Goal: Task Accomplishment & Management: Manage account settings

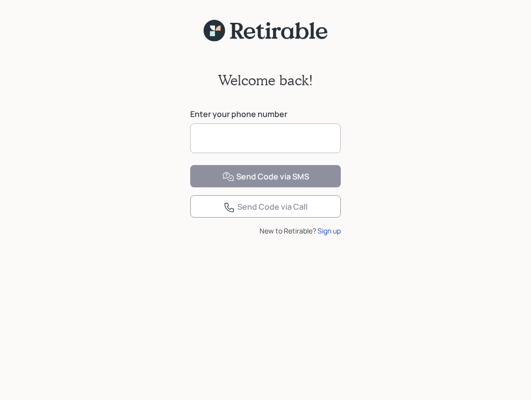
click at [208, 137] on input at bounding box center [265, 138] width 151 height 30
type input "**********"
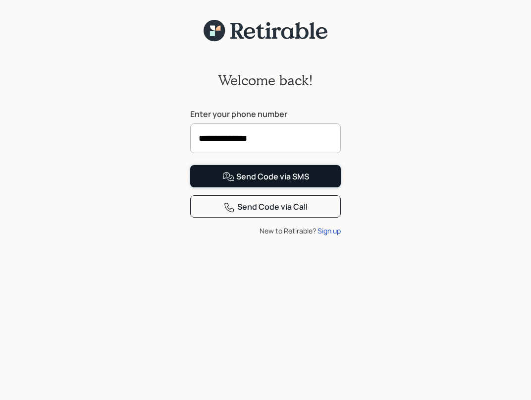
click at [209, 187] on button "Send Code via SMS" at bounding box center [265, 176] width 151 height 22
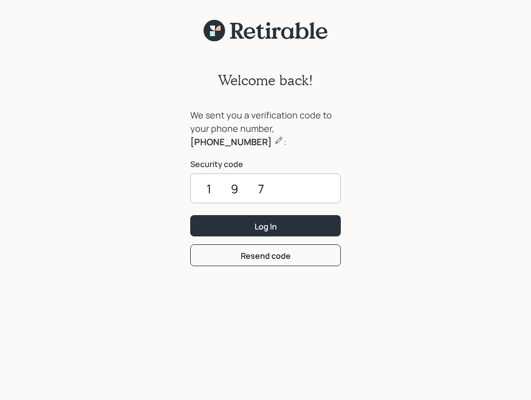
drag, startPoint x: 206, startPoint y: 188, endPoint x: 283, endPoint y: 189, distance: 76.8
click at [283, 189] on input "197" at bounding box center [265, 189] width 151 height 30
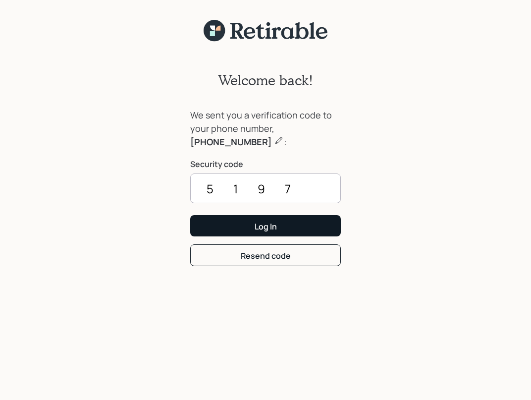
type input "5197"
click at [241, 223] on button "Log In" at bounding box center [265, 225] width 151 height 21
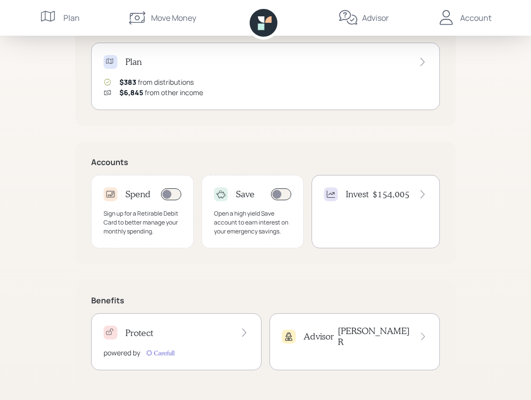
scroll to position [212, 0]
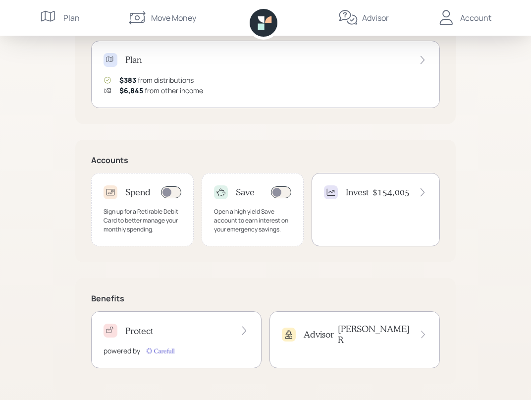
click at [421, 194] on icon at bounding box center [423, 192] width 10 height 10
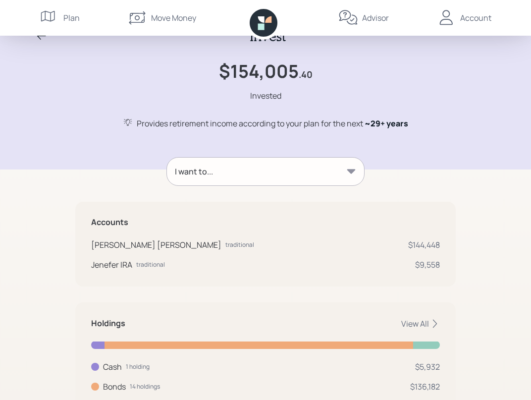
scroll to position [14, 0]
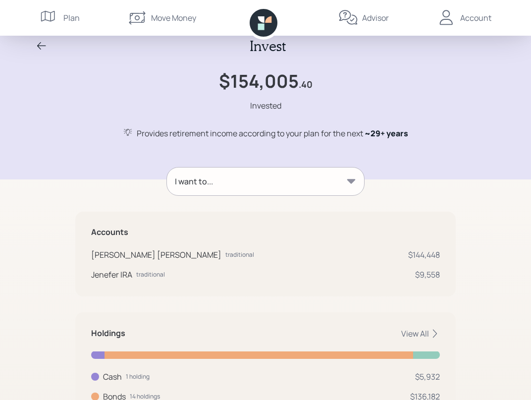
click at [352, 180] on icon at bounding box center [352, 181] width 8 height 4
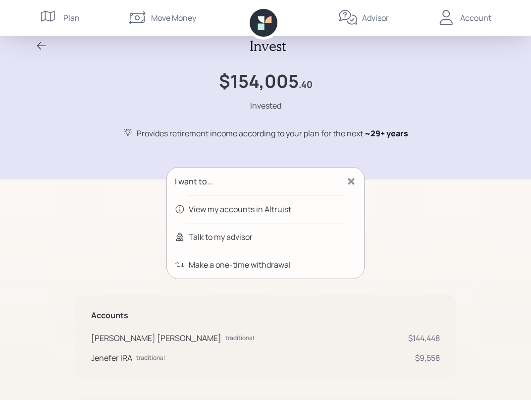
click at [381, 216] on div "I want to... View my accounts in Altruist Talk to my advisor Make a one-time wi…" at bounding box center [265, 344] width 381 height 354
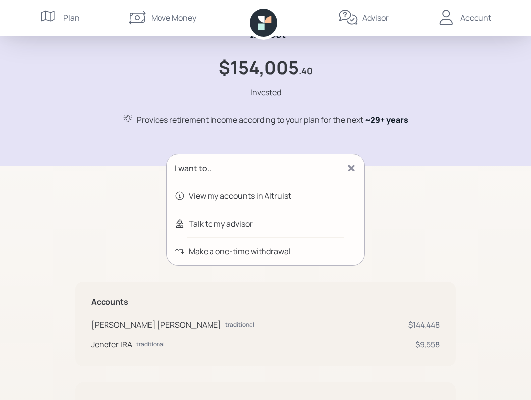
scroll to position [33, 0]
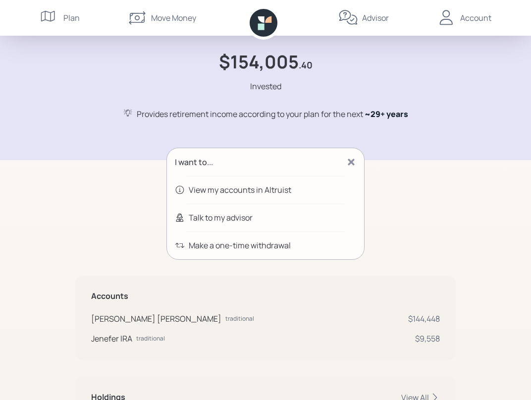
click at [476, 17] on div "Account" at bounding box center [476, 18] width 31 height 12
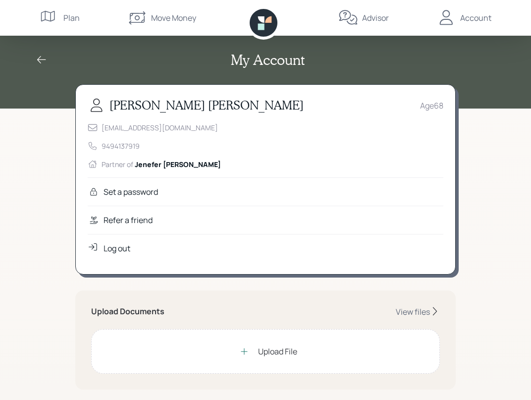
click at [113, 249] on div "Log out" at bounding box center [117, 248] width 27 height 12
